Goal: Task Accomplishment & Management: Manage account settings

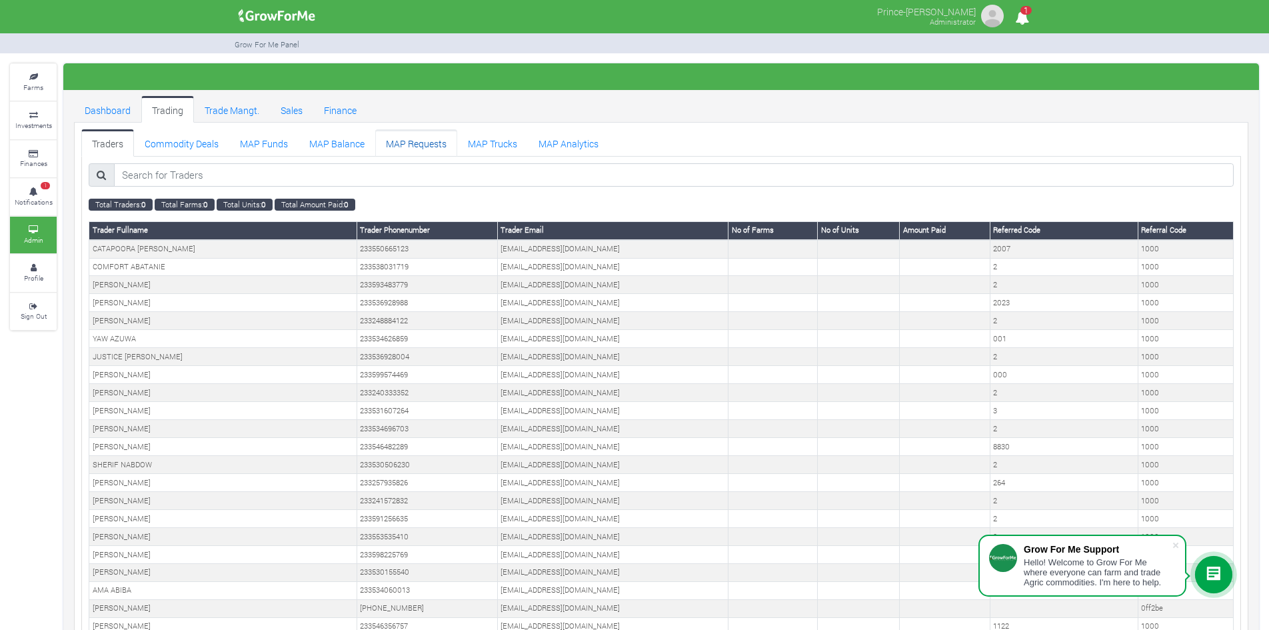
click at [410, 143] on link "MAP Requests" at bounding box center [416, 142] width 82 height 27
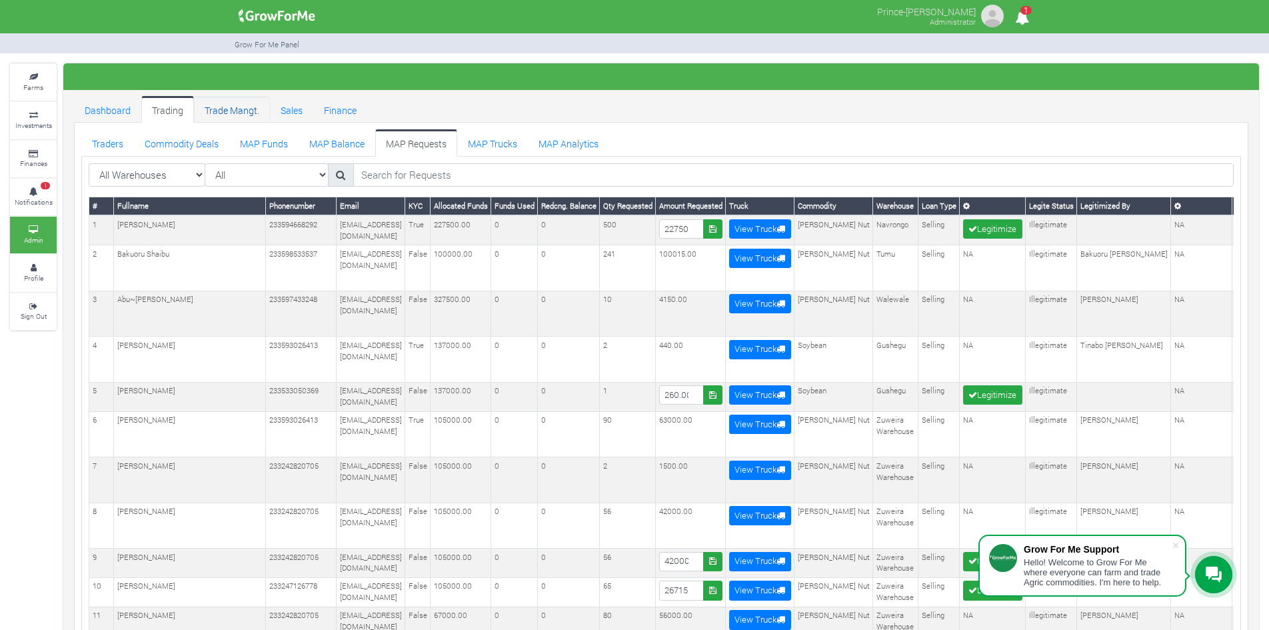
click at [239, 107] on link "Trade Mangt." at bounding box center [232, 109] width 76 height 27
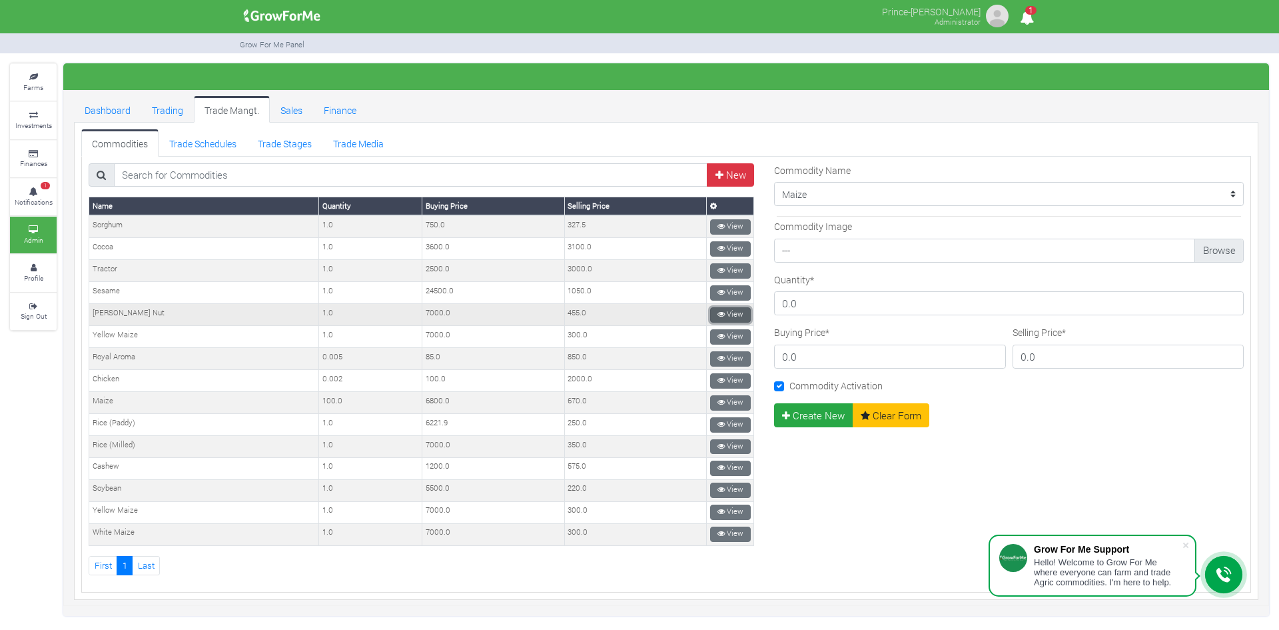
click at [722, 311] on link "View" at bounding box center [730, 314] width 41 height 15
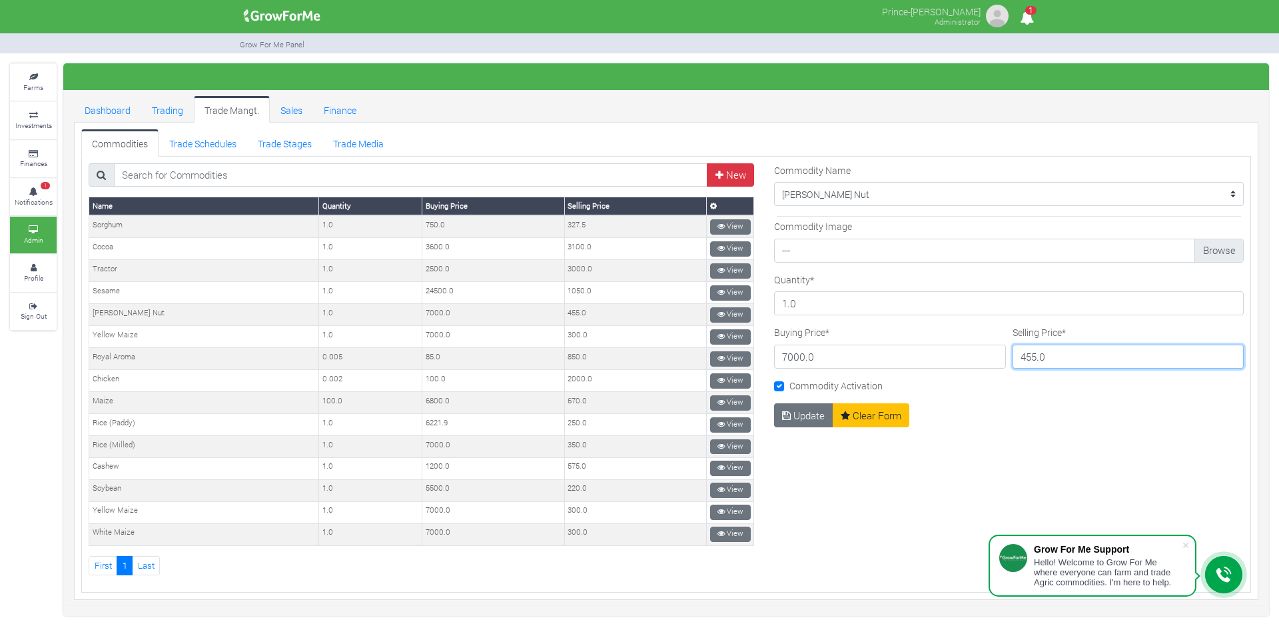
click at [1021, 355] on input "455.0" at bounding box center [1129, 356] width 232 height 24
type input "415.0"
click at [802, 414] on button "Update" at bounding box center [803, 415] width 59 height 24
